Goal: Task Accomplishment & Management: Complete application form

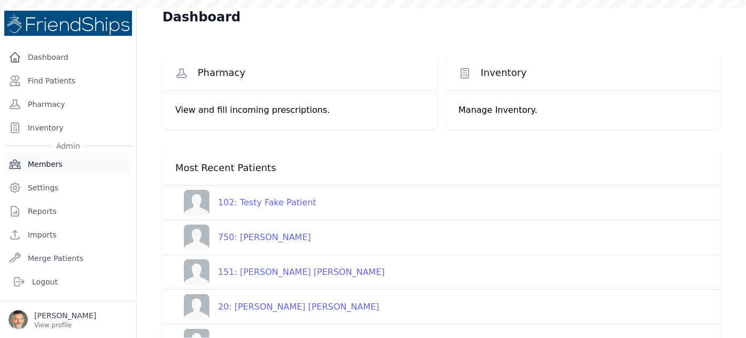
click at [40, 162] on link "Members" at bounding box center [68, 163] width 128 height 21
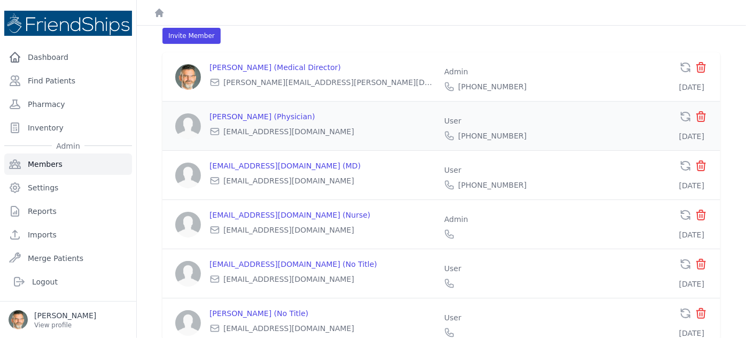
scroll to position [30, 0]
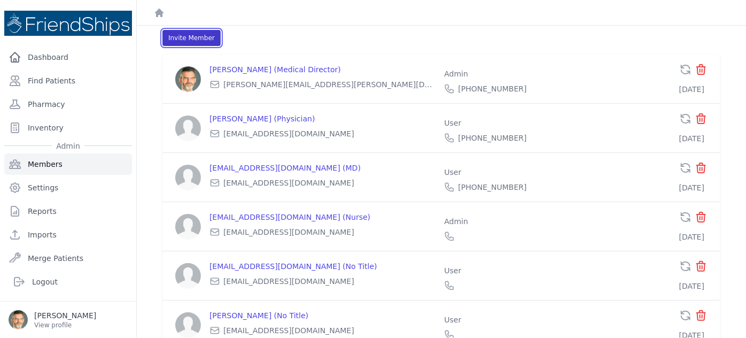
click at [192, 40] on button "Invite Member" at bounding box center [191, 38] width 58 height 16
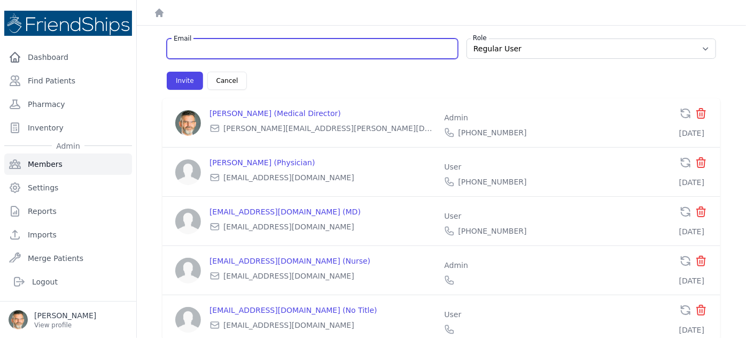
click at [207, 53] on input "Email" at bounding box center [312, 48] width 277 height 11
type input "n"
select select "user"
type input "ne"
select select "user"
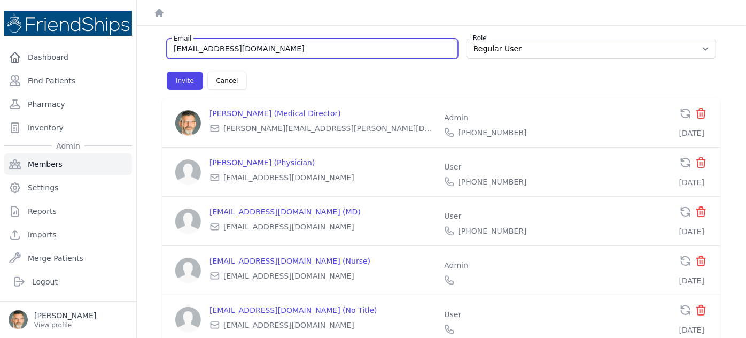
type input "[EMAIL_ADDRESS][DOMAIN_NAME]"
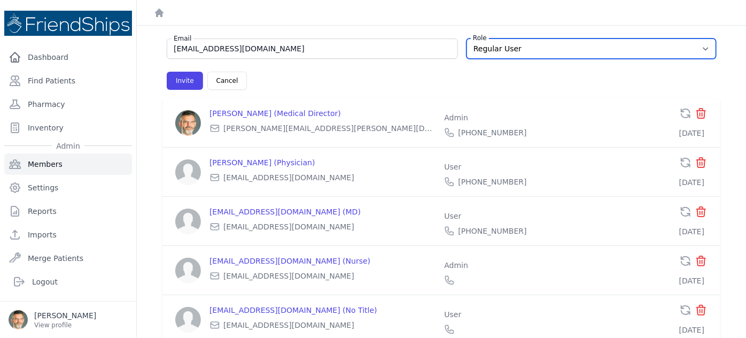
click at [578, 52] on select "Regular User Administrator" at bounding box center [592, 48] width 250 height 20
click at [467, 38] on select "Regular User Administrator" at bounding box center [592, 48] width 250 height 20
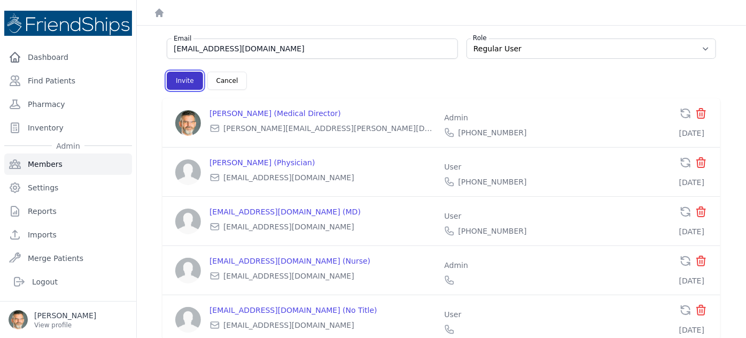
click at [182, 78] on button "Invite" at bounding box center [185, 81] width 36 height 18
select select "user"
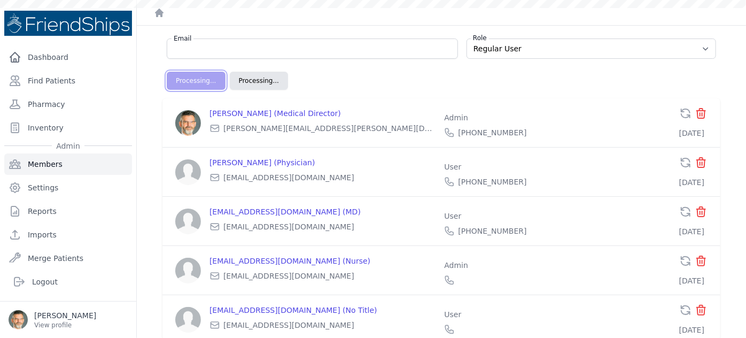
scroll to position [56, 0]
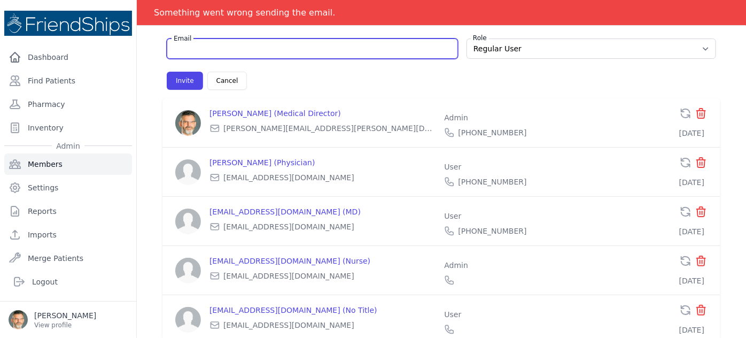
click at [215, 52] on input "Email" at bounding box center [312, 48] width 277 height 11
type input "n"
select select "user"
type input "ne"
select select "user"
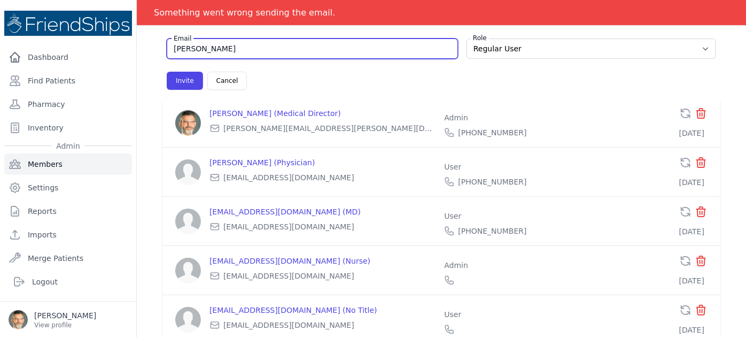
type input "[EMAIL_ADDRESS][DOMAIN_NAME]"
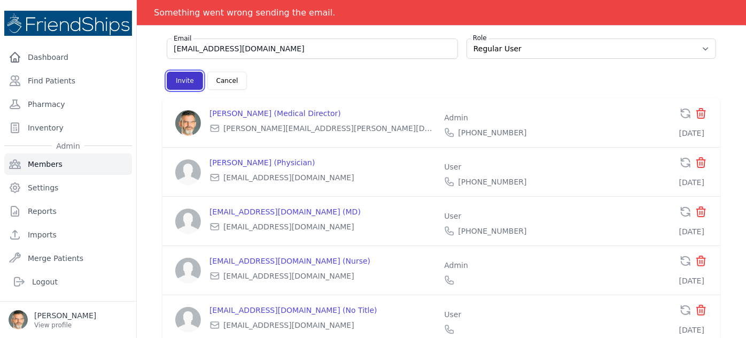
click at [177, 82] on button "Invite" at bounding box center [185, 81] width 36 height 18
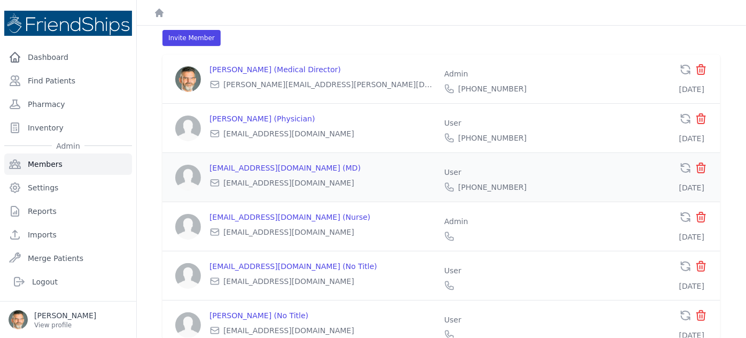
scroll to position [190, 0]
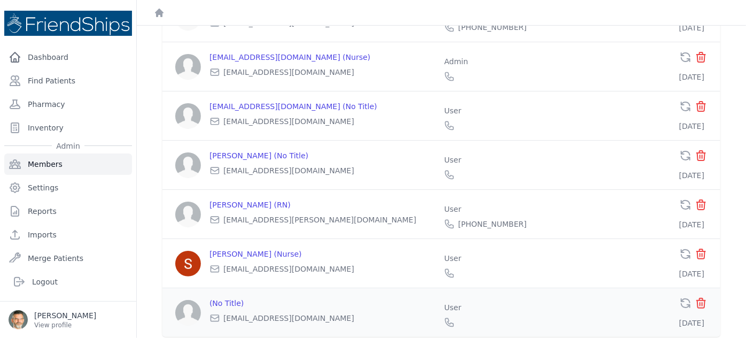
click at [229, 298] on p "(No Title)" at bounding box center [322, 303] width 226 height 11
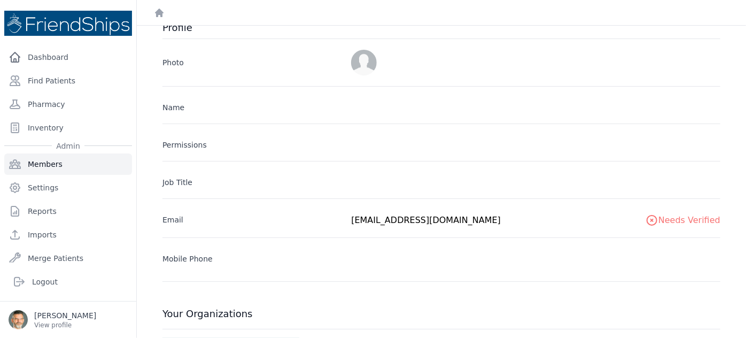
scroll to position [12, 0]
click at [229, 106] on label "Name" at bounding box center [252, 105] width 180 height 15
